Goal: Task Accomplishment & Management: Complete application form

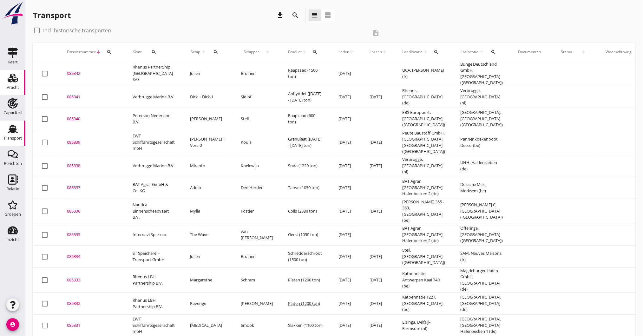
click at [16, 77] on icon "Vracht" at bounding box center [13, 78] width 10 height 10
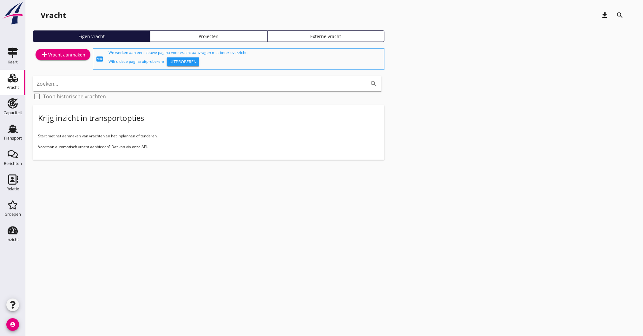
click at [55, 54] on div "add Vracht aanmaken" at bounding box center [63, 55] width 45 height 8
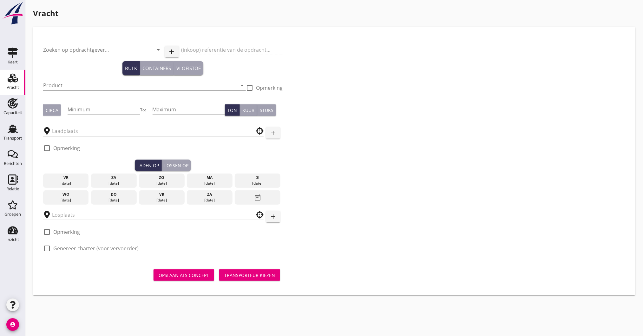
click at [88, 45] on input "Zoeken op opdrachtgever..." at bounding box center [94, 50] width 102 height 10
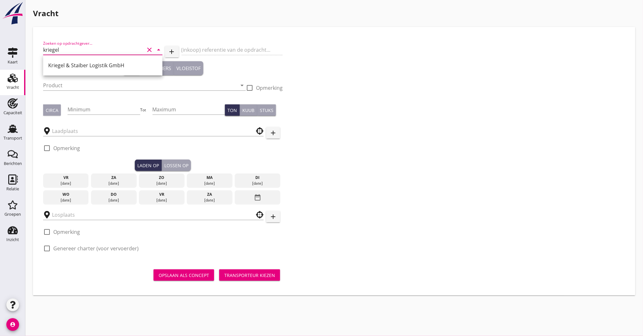
type input "kriegel"
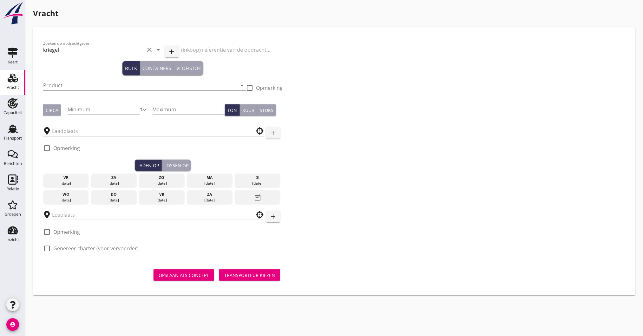
type button "bulk"
type button "containers"
type button "liquid"
click at [226, 46] on div "(inkoop) referentie van de opdrachtgever" at bounding box center [233, 51] width 102 height 22
click at [221, 52] on div "(inkoop) referentie van de opdrachtgever" at bounding box center [233, 51] width 102 height 22
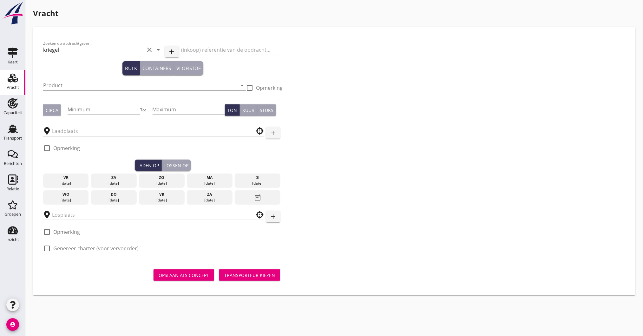
drag, startPoint x: 86, startPoint y: 43, endPoint x: 84, endPoint y: 47, distance: 4.3
click at [86, 45] on div "Zoeken op opdrachtgever... kriegel clear arrow_drop_down" at bounding box center [102, 51] width 119 height 20
click at [80, 53] on input "kriegel" at bounding box center [94, 50] width 102 height 10
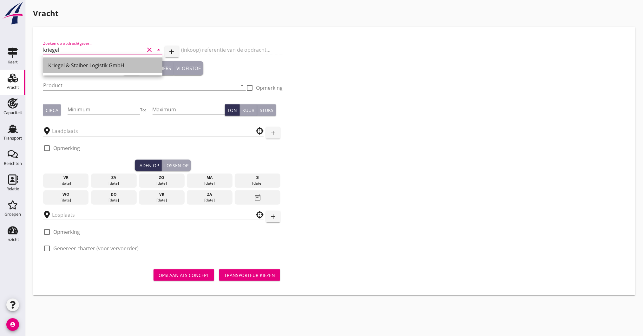
click at [68, 64] on div "Kriegel & Staiber Logistik GmbH" at bounding box center [102, 66] width 109 height 8
type input "Kriegel & Staiber Logistik GmbH"
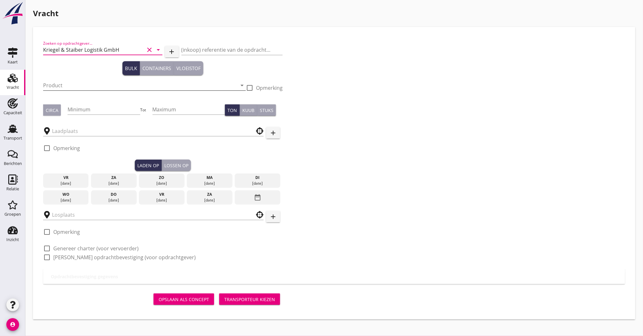
click at [73, 84] on input "Product" at bounding box center [140, 85] width 194 height 10
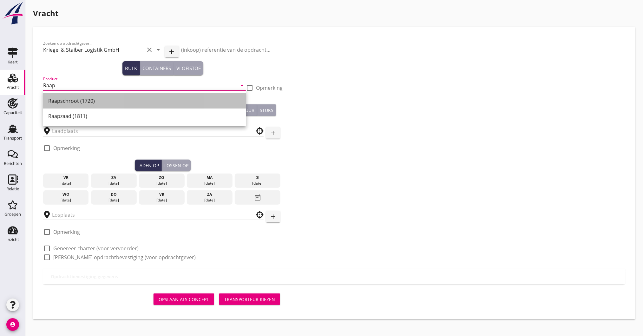
click at [69, 102] on div "Raapschroot (1720)" at bounding box center [144, 101] width 193 height 8
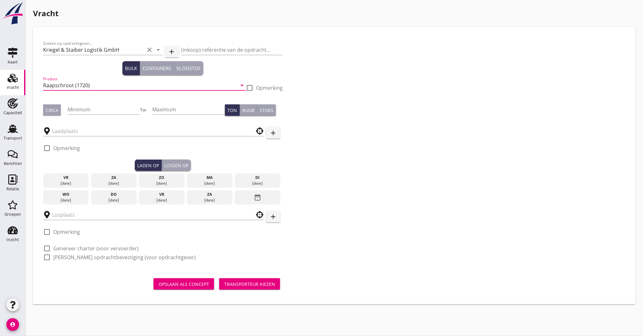
type input "Raapschroot (1720)"
click at [49, 110] on div "Circa" at bounding box center [52, 110] width 13 height 7
click at [94, 113] on input "Minimum" at bounding box center [104, 109] width 73 height 10
type input "900"
type button "per_ton"
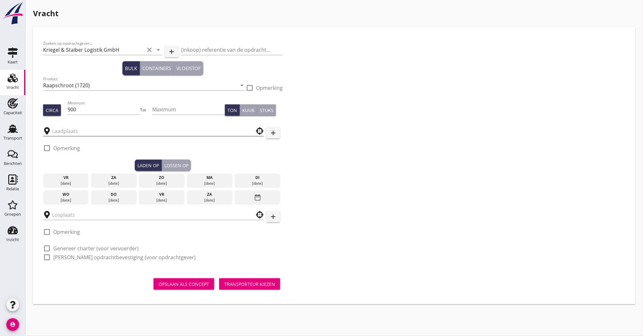
click at [94, 131] on input "text" at bounding box center [149, 131] width 194 height 10
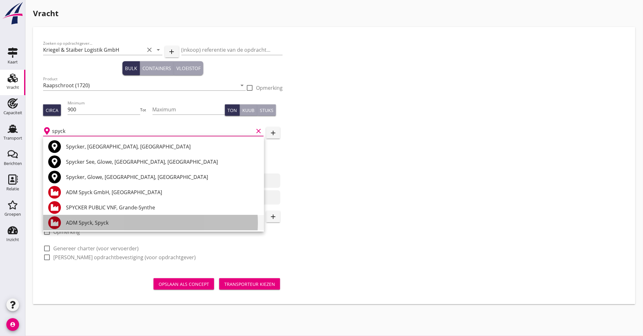
click at [88, 224] on div "ADM Spyck, Spyck" at bounding box center [162, 223] width 193 height 8
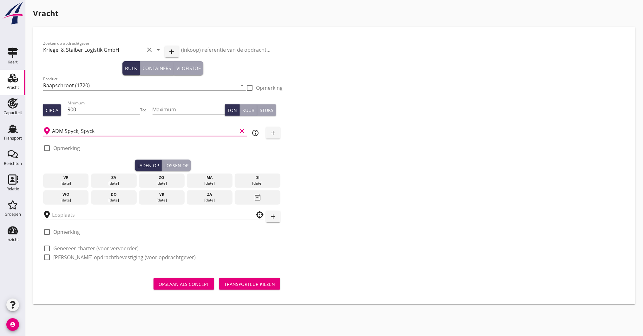
type input "ADM Spyck, Spyck"
click at [47, 146] on div at bounding box center [47, 148] width 11 height 11
checkbox input "true"
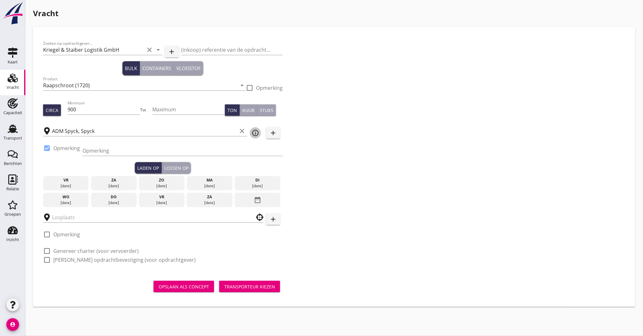
click at [256, 133] on icon "info_outline" at bounding box center [256, 133] width 8 height 8
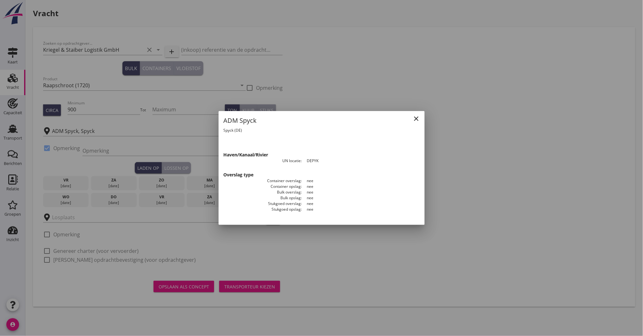
click at [158, 131] on div at bounding box center [321, 168] width 643 height 336
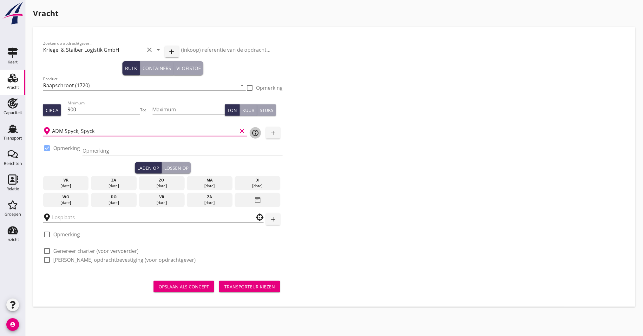
click at [254, 132] on icon "info_outline" at bounding box center [256, 133] width 8 height 8
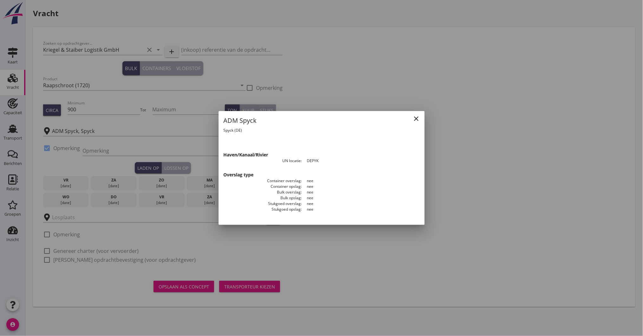
drag, startPoint x: 415, startPoint y: 117, endPoint x: 337, endPoint y: 127, distance: 79.4
click at [415, 117] on icon "close" at bounding box center [417, 119] width 8 height 8
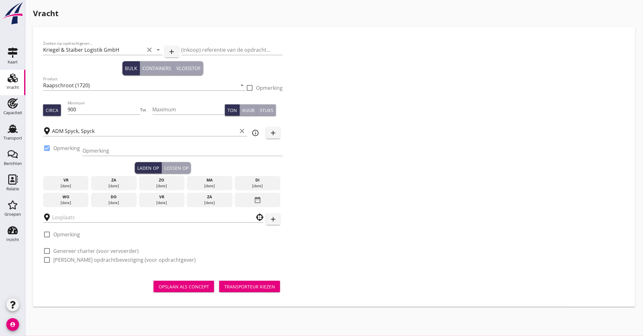
click at [278, 131] on button "add" at bounding box center [273, 132] width 14 height 11
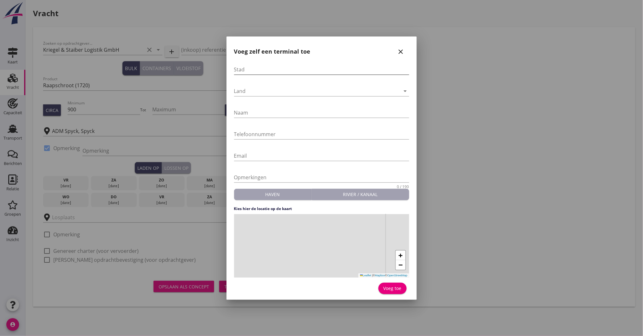
drag, startPoint x: 242, startPoint y: 72, endPoint x: 253, endPoint y: 71, distance: 11.4
click at [243, 72] on input "Stad" at bounding box center [321, 69] width 175 height 10
type input "Spyck"
type input "ADM"
type input "[PHONE_NUMBER]"
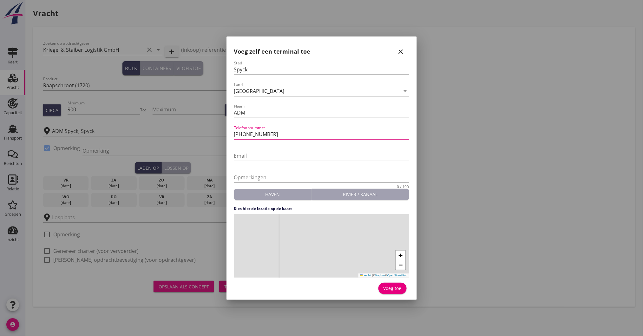
click at [272, 67] on input "Spyck" at bounding box center [321, 69] width 175 height 10
drag, startPoint x: 282, startPoint y: 242, endPoint x: 374, endPoint y: 215, distance: 96.6
click at [374, 215] on div "+ − Leaflet | © Mapbox © OpenStreetMap" at bounding box center [321, 245] width 175 height 63
click at [262, 90] on div "[GEOGRAPHIC_DATA]" at bounding box center [317, 91] width 166 height 10
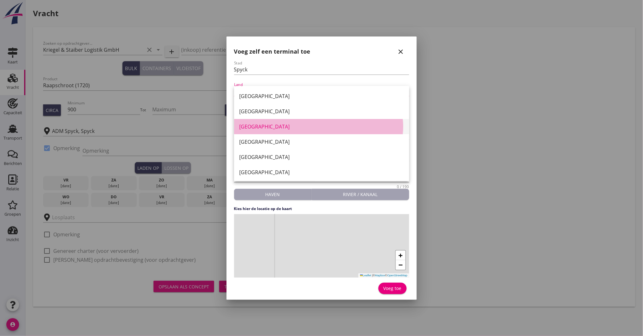
click at [251, 126] on div "[GEOGRAPHIC_DATA]" at bounding box center [321, 127] width 165 height 8
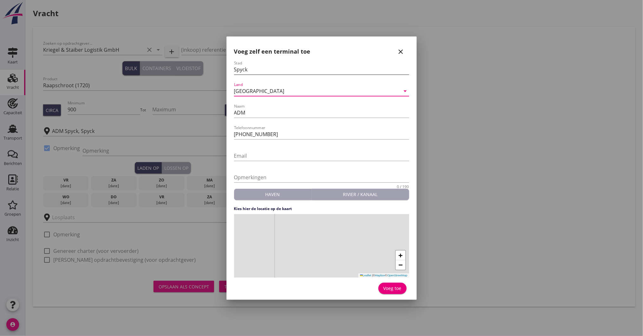
click at [250, 74] on input "Spyck" at bounding box center [321, 69] width 175 height 10
drag, startPoint x: 269, startPoint y: 237, endPoint x: 398, endPoint y: 211, distance: 131.5
click at [398, 211] on form "Stad Spyck Land [GEOGRAPHIC_DATA] arrow_drop_down Naam ADM Telefoonnummer [PHON…" at bounding box center [321, 179] width 175 height 236
drag, startPoint x: 304, startPoint y: 235, endPoint x: 325, endPoint y: 208, distance: 34.4
click at [325, 208] on form "Stad Spyck Land [GEOGRAPHIC_DATA] arrow_drop_down Naam ADM Telefoonnummer [PHON…" at bounding box center [321, 179] width 175 height 236
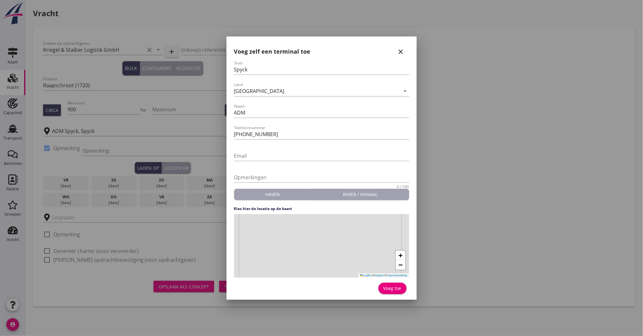
drag, startPoint x: 293, startPoint y: 257, endPoint x: 289, endPoint y: 269, distance: 11.7
click at [289, 269] on div "+ − Leaflet | © Mapbox © OpenStreetMap" at bounding box center [321, 245] width 175 height 63
drag, startPoint x: 257, startPoint y: 235, endPoint x: 414, endPoint y: 286, distance: 164.8
click at [414, 286] on div "Stad Spyck Land [GEOGRAPHIC_DATA] arrow_drop_down Naam ADM Telefoonnummer [PHON…" at bounding box center [321, 179] width 185 height 237
drag, startPoint x: 350, startPoint y: 252, endPoint x: 259, endPoint y: 222, distance: 95.3
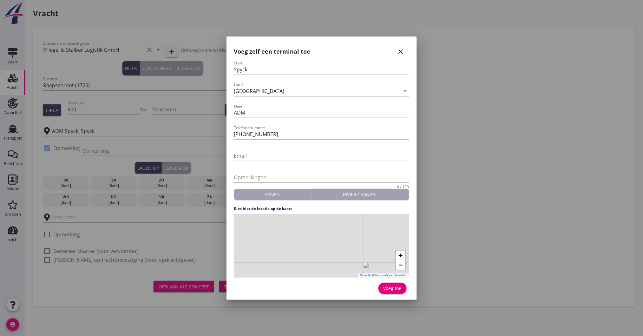
click at [259, 222] on div "+ − Leaflet | © Mapbox © OpenStreetMap" at bounding box center [321, 245] width 175 height 63
click at [358, 261] on div "+ − Leaflet | © Mapbox © OpenStreetMap" at bounding box center [321, 245] width 175 height 63
drag, startPoint x: 326, startPoint y: 257, endPoint x: 299, endPoint y: 248, distance: 28.7
click at [299, 248] on div "+ − Leaflet | © Mapbox © OpenStreetMap" at bounding box center [321, 245] width 175 height 63
click at [306, 240] on div "+ − Leaflet | © Mapbox © OpenStreetMap" at bounding box center [321, 245] width 175 height 63
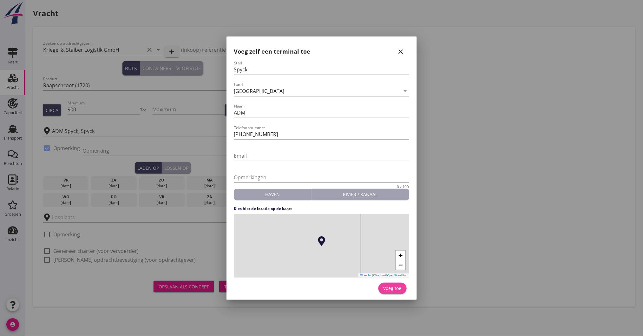
click at [388, 290] on div "Voeg toe" at bounding box center [393, 288] width 18 height 7
type input "ADM"
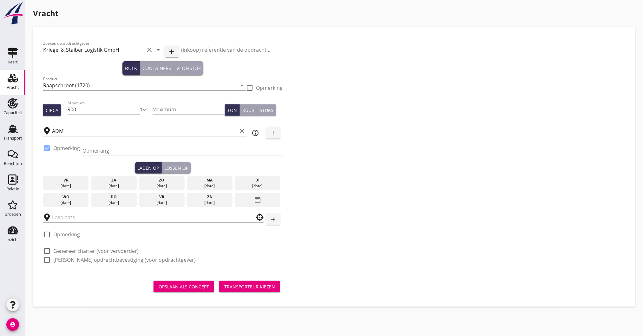
click at [66, 200] on div "[DATE]" at bounding box center [66, 203] width 43 height 6
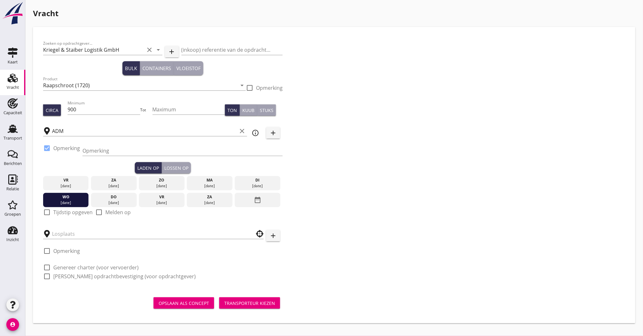
click at [60, 209] on div "check_box_outline_blank Tijdstip opgeven" at bounding box center [68, 213] width 50 height 8
click at [58, 217] on div "check_box_outline_blank Tijdstip opgeven" at bounding box center [68, 216] width 50 height 15
click at [60, 212] on label "Tijdstip opgeven" at bounding box center [72, 212] width 39 height 6
checkbox input "true"
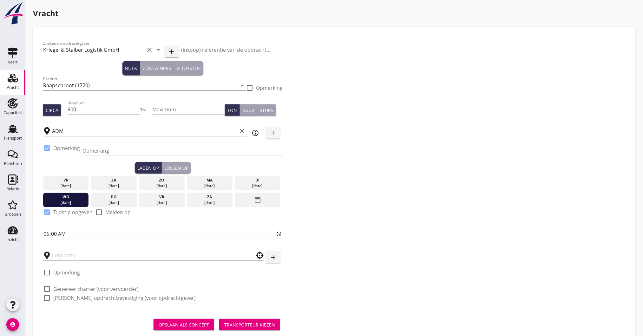
click at [64, 290] on label "Genereer charter (voor vervoerder)" at bounding box center [95, 289] width 85 height 6
checkbox input "true"
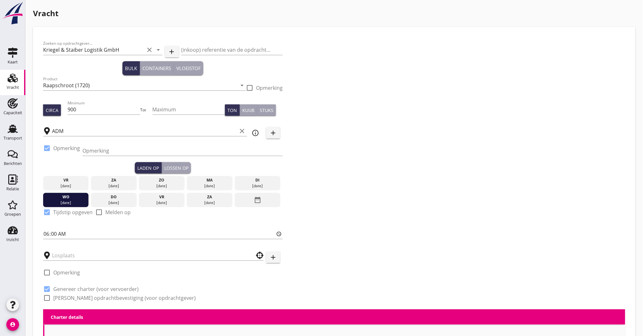
click at [58, 305] on div "Zoeken op opdrachtgever... Kriegel & Staiber Logistik GmbH clear arrow_drop_dow…" at bounding box center [163, 173] width 245 height 272
click at [60, 302] on div "Zoeken op opdrachtgever... Kriegel & Staiber Logistik GmbH clear arrow_drop_dow…" at bounding box center [163, 173] width 245 height 272
click at [63, 300] on label "[PERSON_NAME] opdrachtbevestiging (voor opdrachtgever)" at bounding box center [124, 298] width 143 height 6
checkbox input "true"
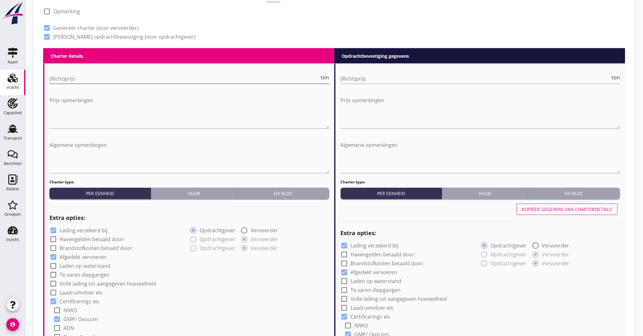
scroll to position [296, 0]
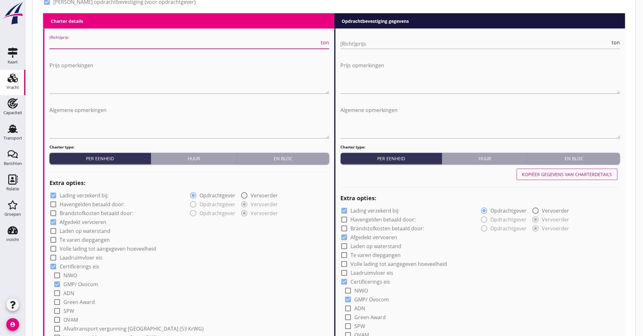
click at [128, 43] on input "(Richt)prijs" at bounding box center [185, 44] width 270 height 10
type input "13"
type input "13.75"
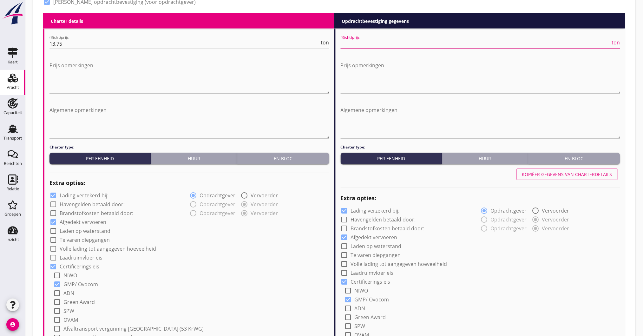
click at [355, 43] on input "(Richt)prijs" at bounding box center [476, 44] width 270 height 10
type input "13"
type input "13.6"
type input "13"
type input "13.90"
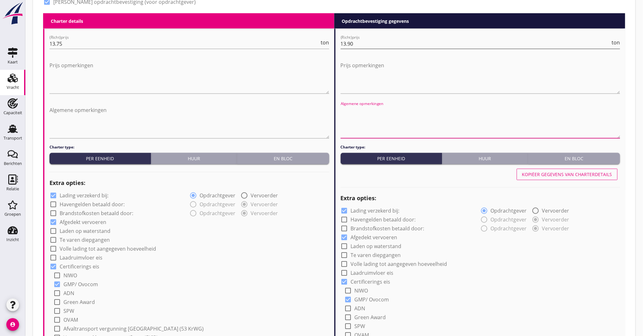
type button "per_unit"
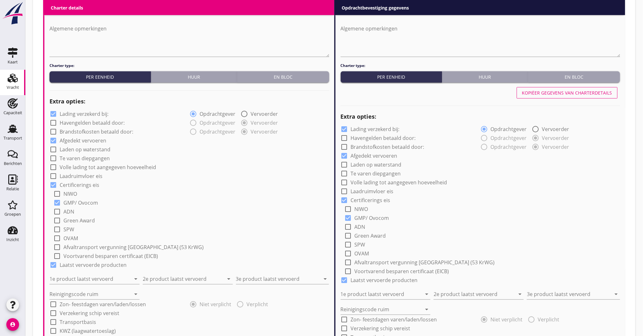
scroll to position [381, 0]
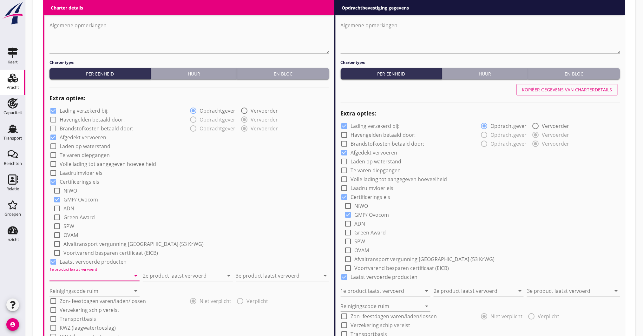
click at [63, 277] on input "1e product laatst vervoerd" at bounding box center [90, 276] width 81 height 10
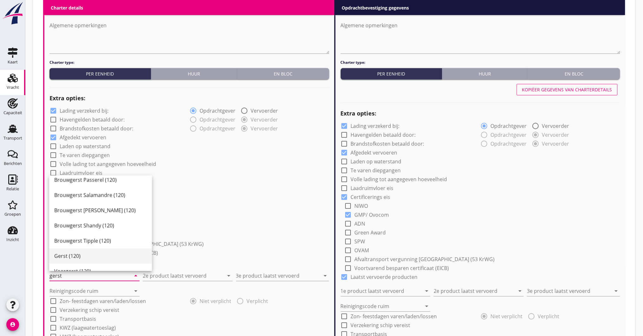
scroll to position [199, 0]
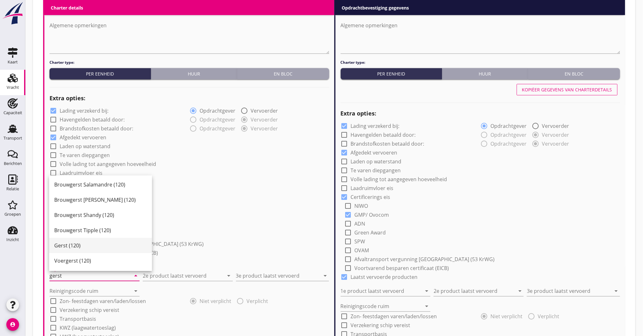
click at [80, 247] on div "Gerst (120)" at bounding box center [100, 246] width 93 height 8
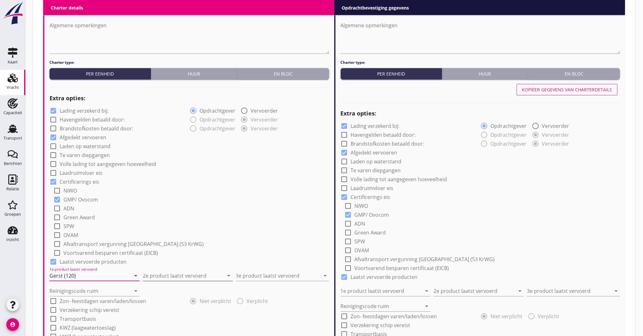
type input "Gerst (120)"
click at [177, 279] on input "2e product laatst vervoerd" at bounding box center [183, 276] width 81 height 10
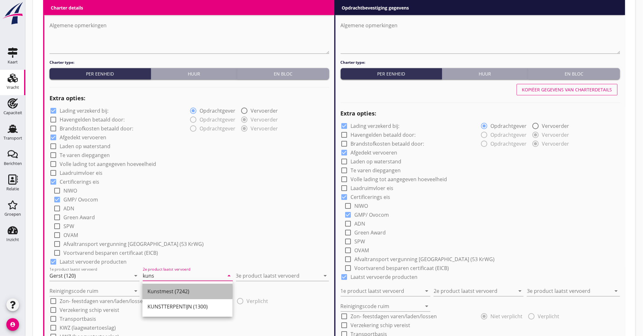
click at [175, 292] on div "Kunstmest (7242)" at bounding box center [188, 292] width 80 height 8
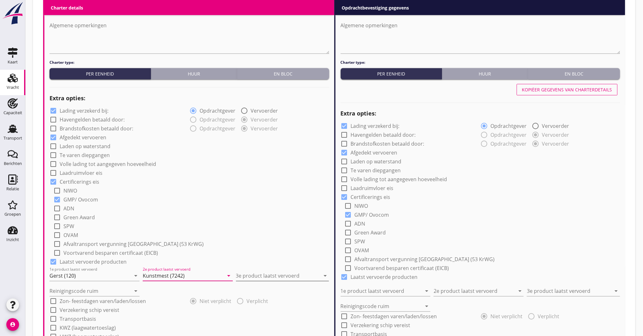
type input "Kunstmest (7242)"
click at [258, 275] on input "3e product laatst vervoerd" at bounding box center [278, 276] width 84 height 10
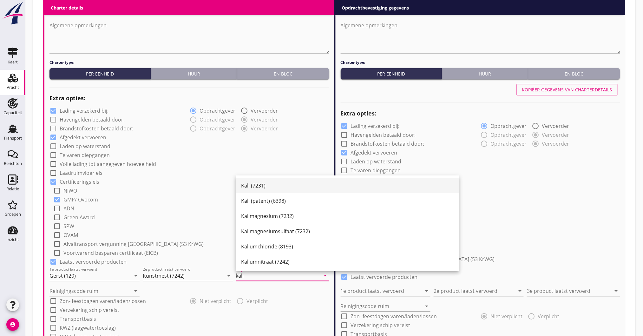
click at [266, 190] on div "Kali (7231)" at bounding box center [347, 185] width 213 height 15
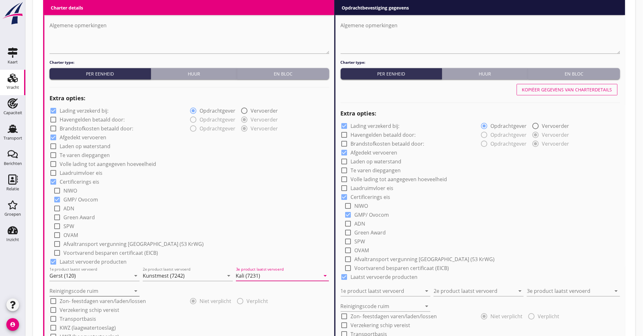
type input "Kali (7231)"
click at [59, 291] on input "Reinigingscode ruim" at bounding box center [90, 291] width 81 height 10
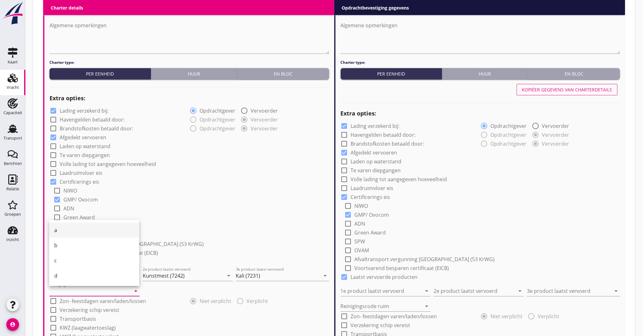
click at [73, 227] on div "a" at bounding box center [94, 231] width 80 height 8
type input "a"
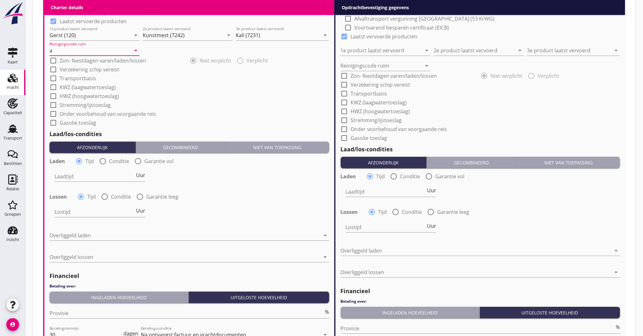
scroll to position [635, 0]
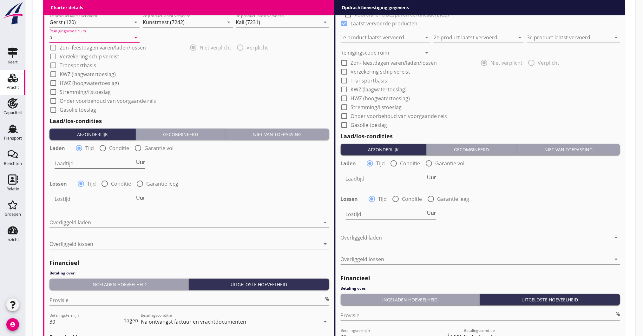
click at [93, 163] on input "Laadtijd" at bounding box center [95, 163] width 80 height 10
type input "48"
click at [102, 222] on div at bounding box center [185, 222] width 271 height 10
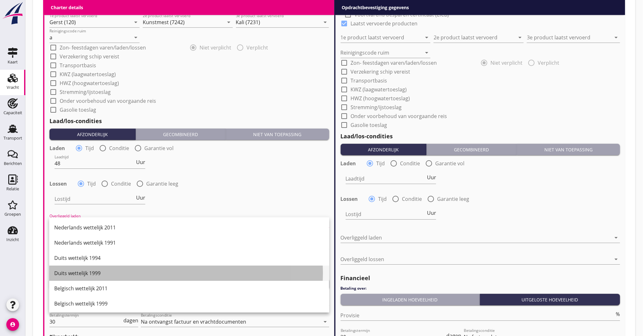
click at [77, 273] on div "Duits wettelijk 1999" at bounding box center [189, 273] width 270 height 8
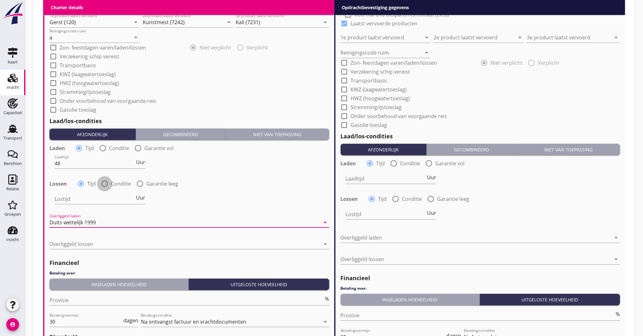
click at [105, 180] on div at bounding box center [104, 183] width 11 height 11
radio input "false"
radio input "true"
click at [118, 202] on div at bounding box center [119, 199] width 128 height 10
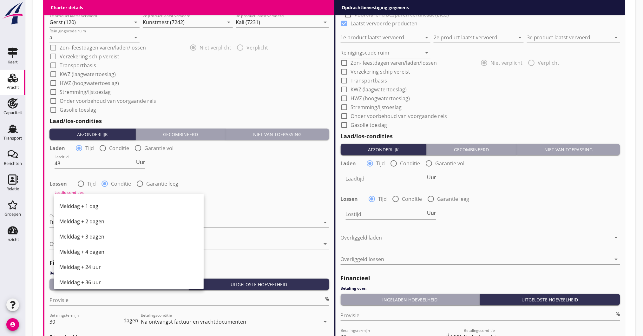
scroll to position [211, 0]
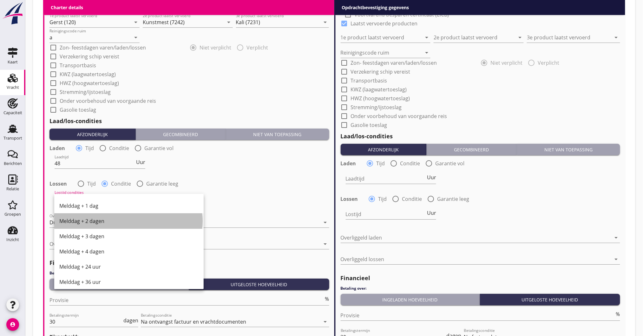
click at [94, 217] on div "Melddag + 2 dagen" at bounding box center [128, 221] width 139 height 8
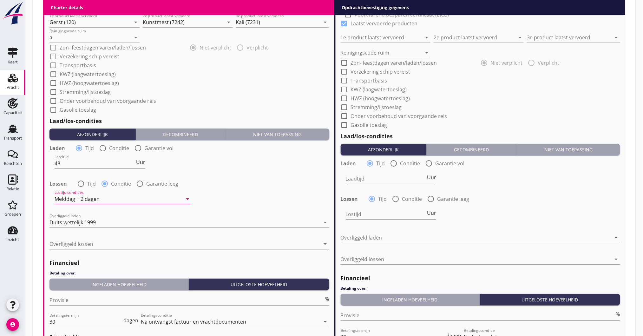
click at [87, 247] on div at bounding box center [185, 244] width 271 height 10
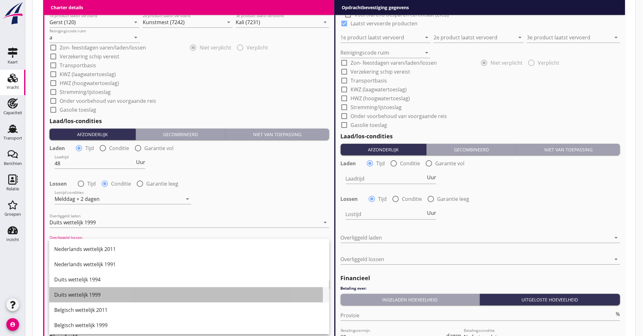
click at [77, 296] on div "Duits wettelijk 1999" at bounding box center [189, 295] width 270 height 8
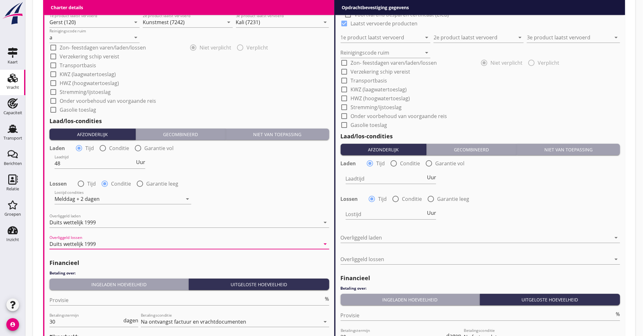
click at [79, 283] on div "Ingeladen hoeveelheid" at bounding box center [119, 284] width 134 height 7
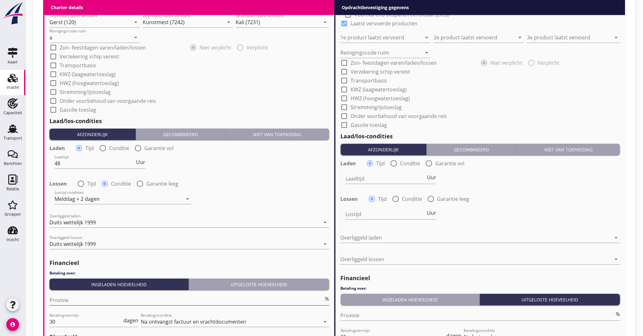
click at [79, 301] on input "Provisie" at bounding box center [187, 300] width 275 height 10
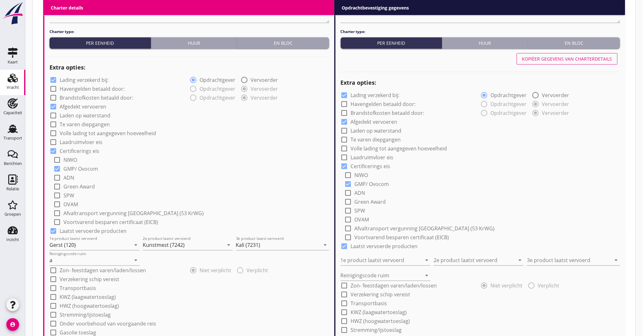
scroll to position [338, 0]
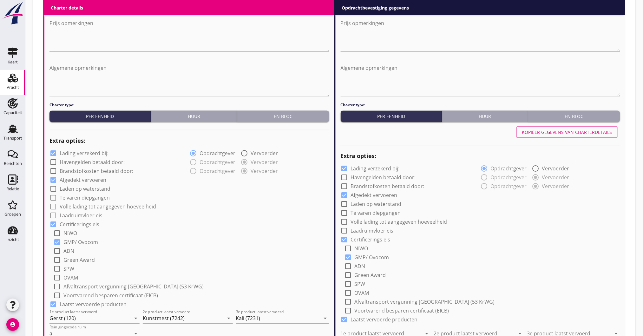
type input "5"
click at [554, 129] on div "Kopiëer gegevens van charterdetails" at bounding box center [567, 132] width 90 height 7
type input "Gerst (120)"
type input "Kunstmest (7242)"
type input "Kali (7231)"
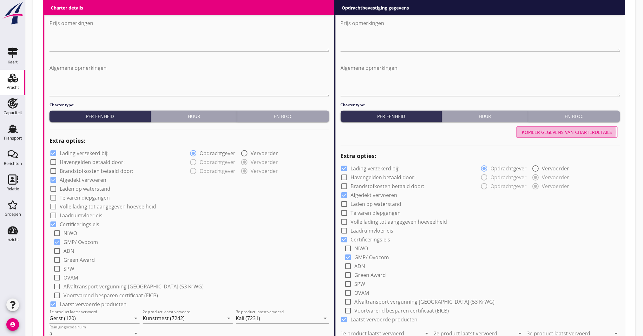
type input "a"
type input "48"
radio input "false"
radio input "true"
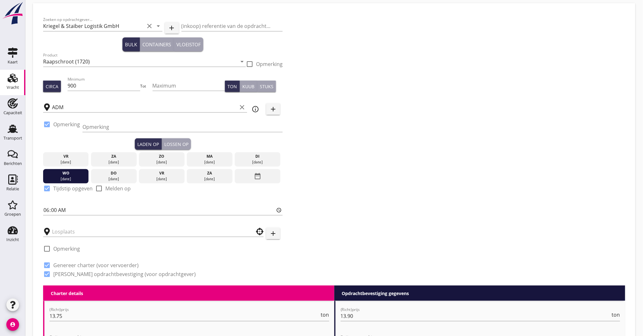
scroll to position [0, 0]
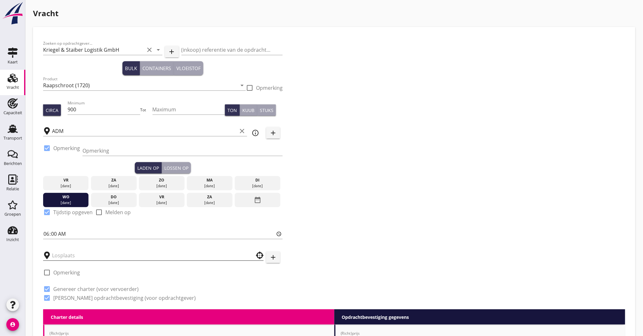
click at [82, 257] on input "text" at bounding box center [149, 255] width 194 height 10
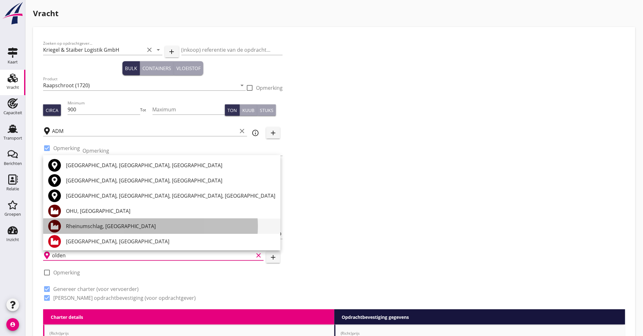
click at [103, 224] on div "Rheinumschlag, [GEOGRAPHIC_DATA]" at bounding box center [170, 226] width 209 height 8
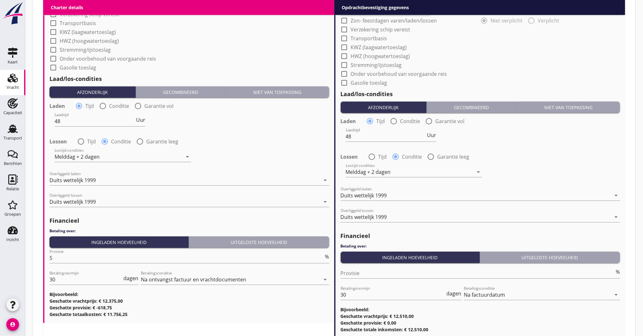
scroll to position [722, 0]
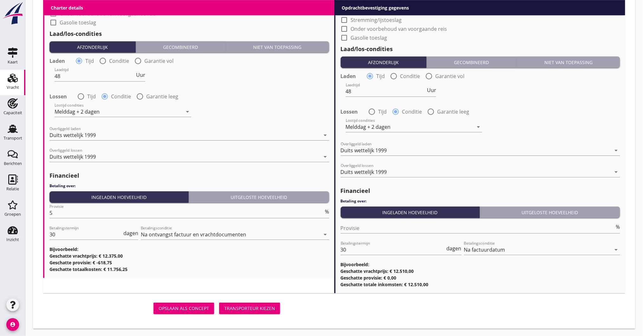
type input "Rheinumschlag, [GEOGRAPHIC_DATA]"
click at [242, 308] on div "Transporteur kiezen" at bounding box center [249, 308] width 51 height 7
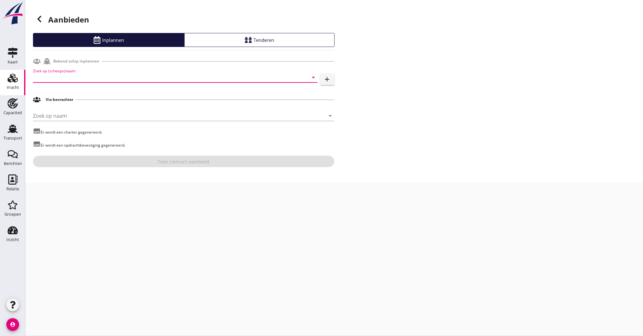
click at [91, 77] on input "Zoek op (scheeps)naam" at bounding box center [166, 77] width 267 height 10
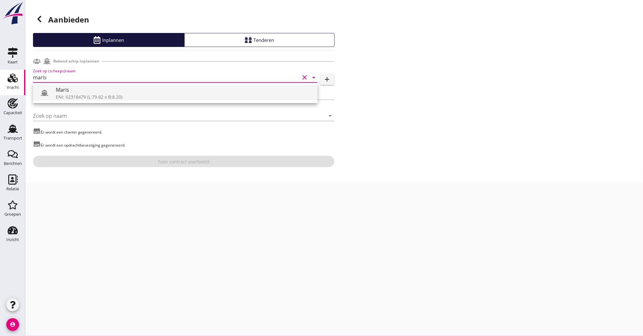
click at [77, 93] on div "Maris" at bounding box center [184, 90] width 257 height 8
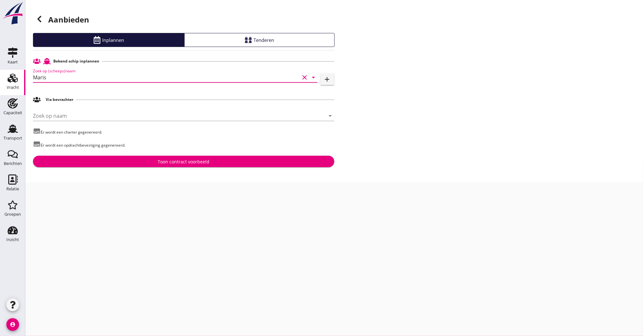
type input "Maris"
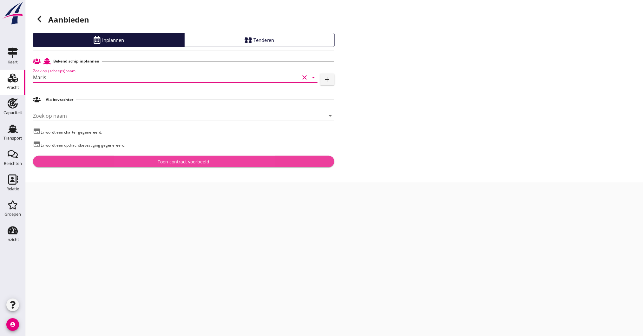
click at [111, 161] on div "Toon contract voorbeeld" at bounding box center [183, 161] width 291 height 7
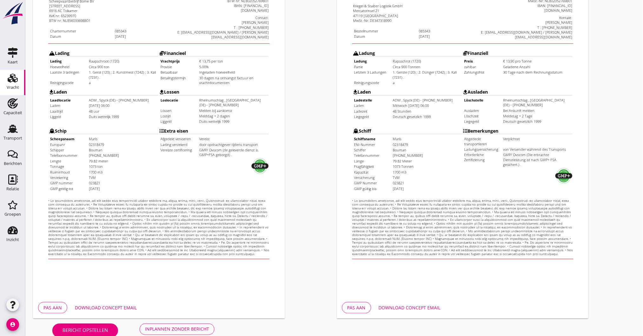
scroll to position [134, 0]
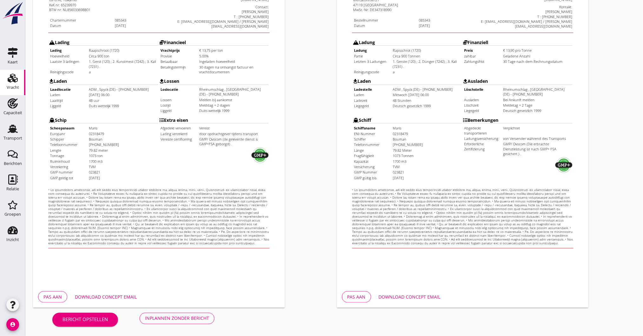
click at [114, 296] on div "Download concept email" at bounding box center [106, 297] width 62 height 7
drag, startPoint x: 199, startPoint y: 324, endPoint x: 198, endPoint y: 317, distance: 7.3
click at [199, 323] on div "Bericht opstellen Inplannen zonder bericht" at bounding box center [133, 318] width 201 height 21
click at [198, 317] on div "Inplannen zonder bericht" at bounding box center [177, 318] width 64 height 7
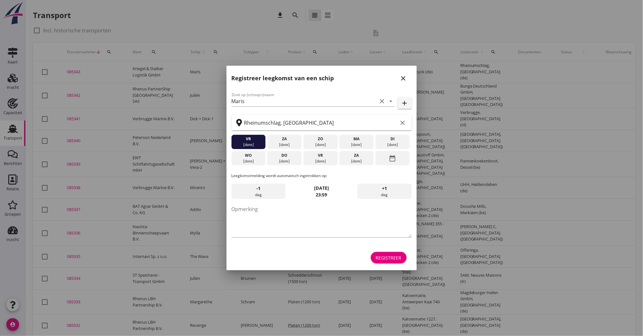
click at [396, 162] on icon "date_range" at bounding box center [393, 158] width 8 height 11
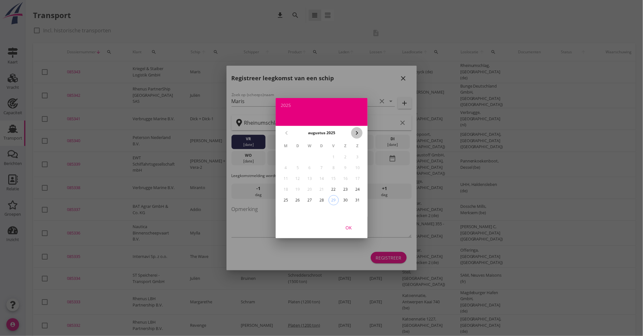
click at [362, 132] on div "chevron_right" at bounding box center [356, 133] width 11 height 8
click at [284, 166] on div "8" at bounding box center [286, 168] width 10 height 10
click at [349, 224] on div "OK" at bounding box center [349, 227] width 18 height 7
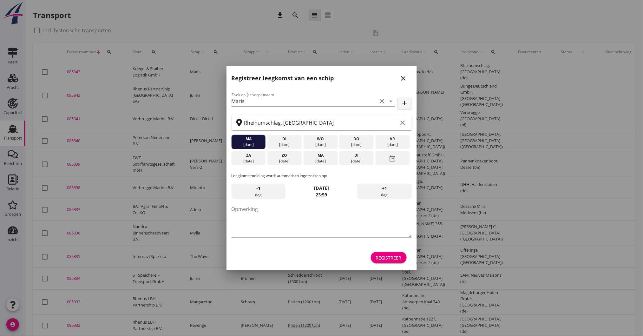
click at [388, 257] on div "Registreer" at bounding box center [389, 258] width 26 height 7
